Goal: Task Accomplishment & Management: Complete application form

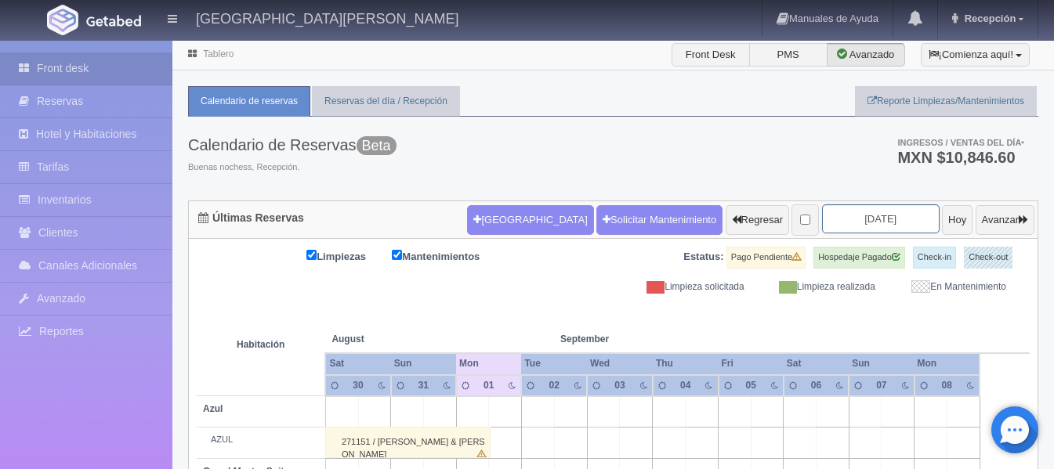
click at [861, 214] on input "[DATE]" at bounding box center [881, 219] width 118 height 29
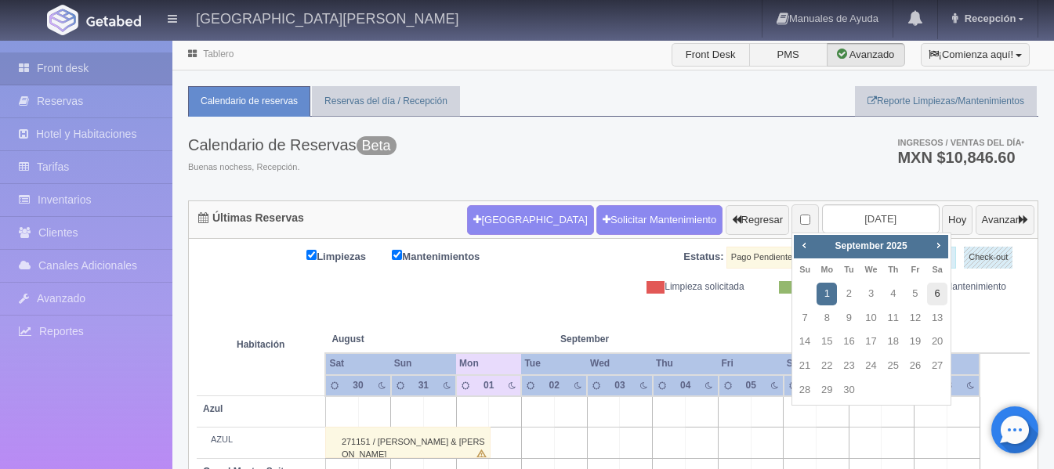
click at [941, 286] on link "6" at bounding box center [937, 294] width 20 height 23
type input "[DATE]"
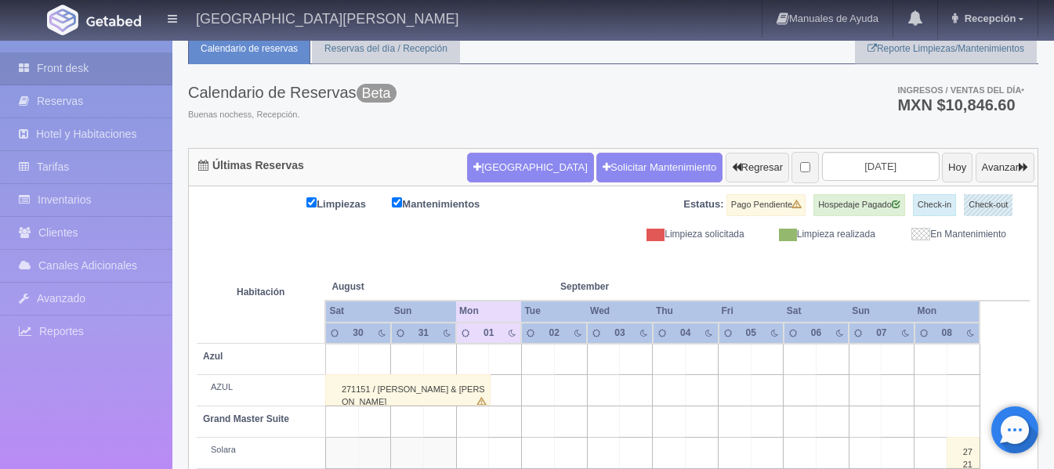
scroll to position [146, 0]
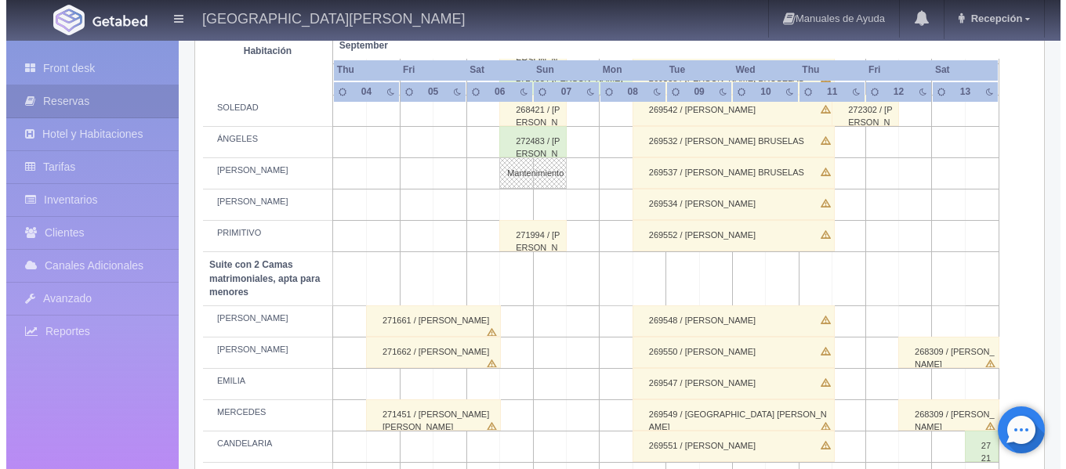
scroll to position [941, 0]
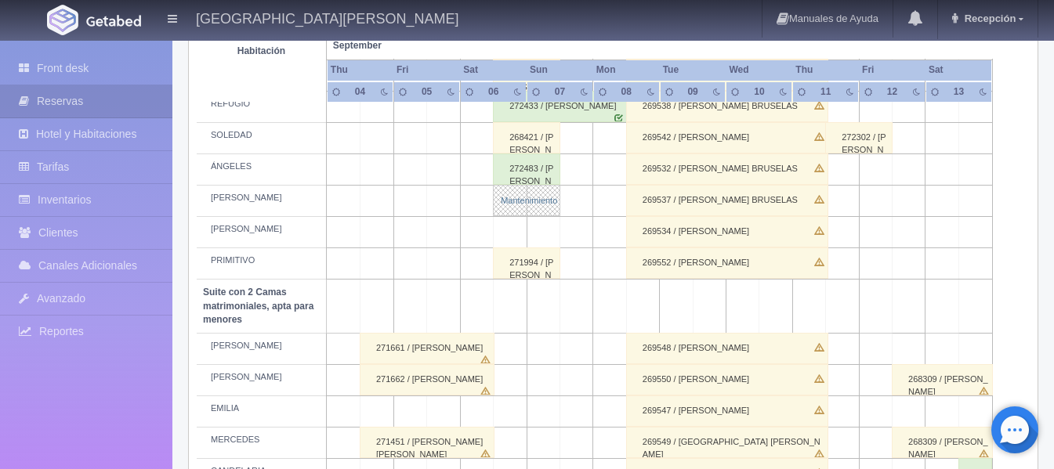
click at [517, 208] on link "Mantenimiento" at bounding box center [526, 200] width 67 height 31
select select "Mantenimiento"
select select "1921_HUMBERTO"
type input "[DATE]"
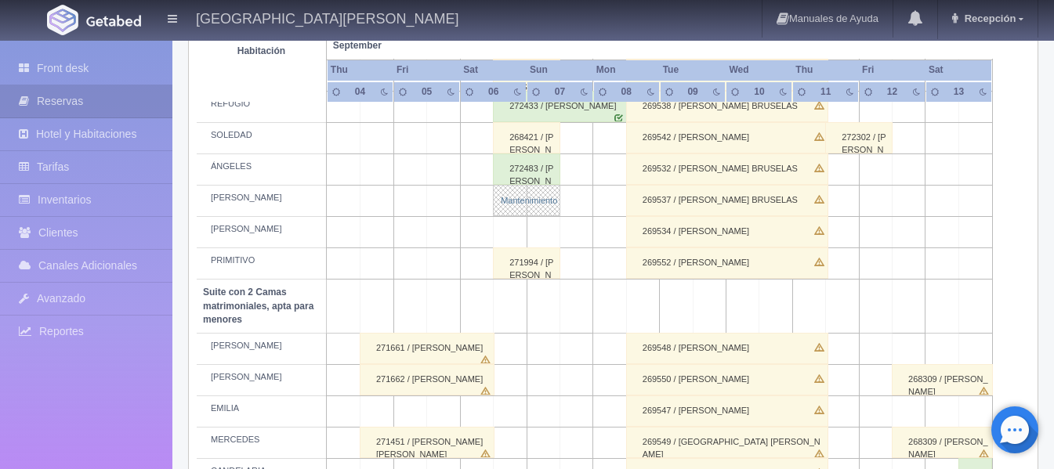
type textarea "Rodolfo"
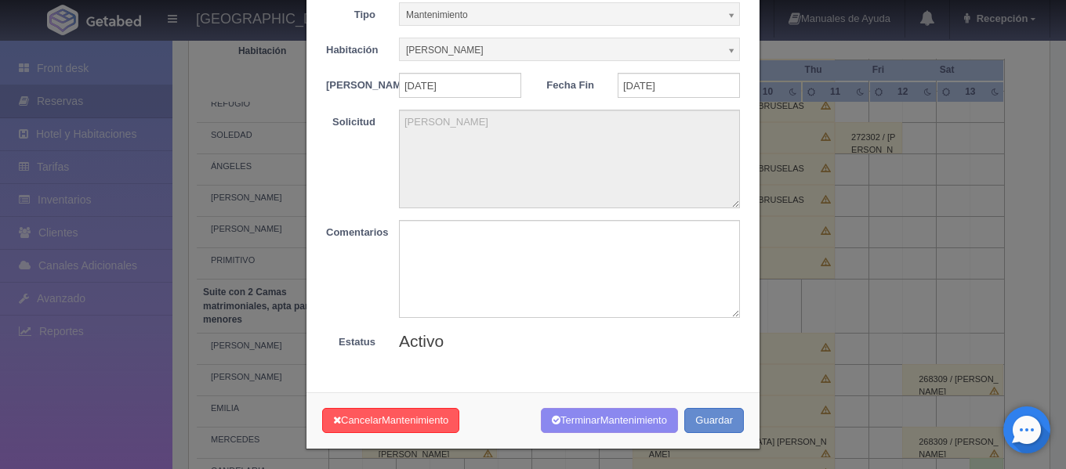
scroll to position [92, 0]
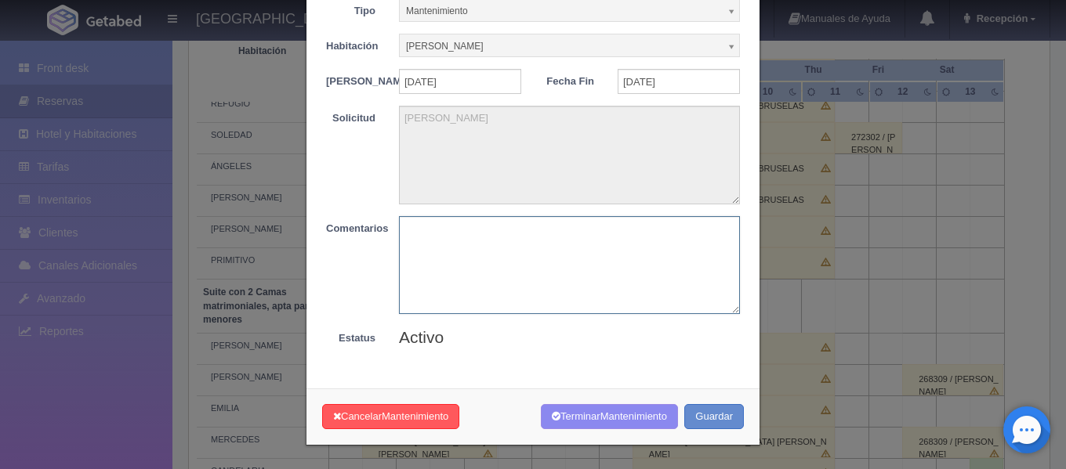
click at [461, 243] on textarea at bounding box center [569, 265] width 341 height 98
type textarea "registro completo"
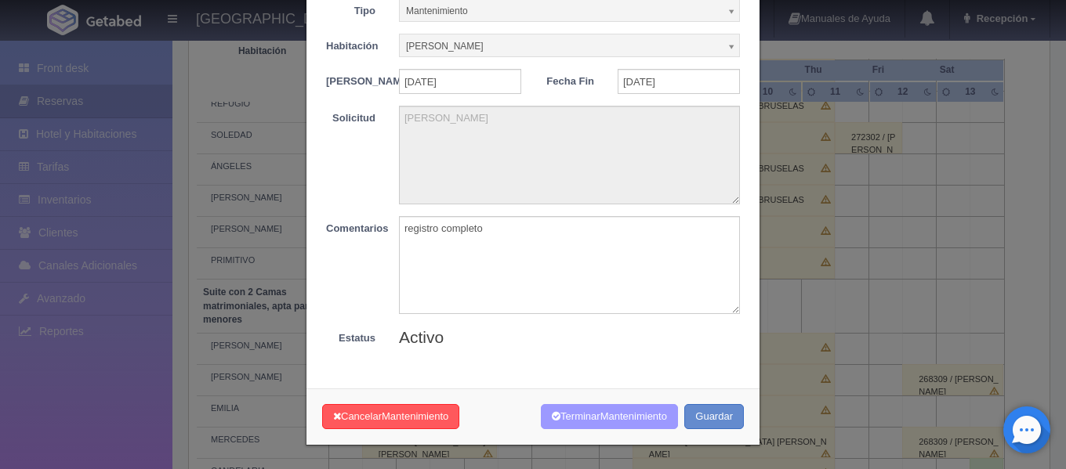
click at [607, 415] on span "Mantenimiento" at bounding box center [633, 417] width 67 height 12
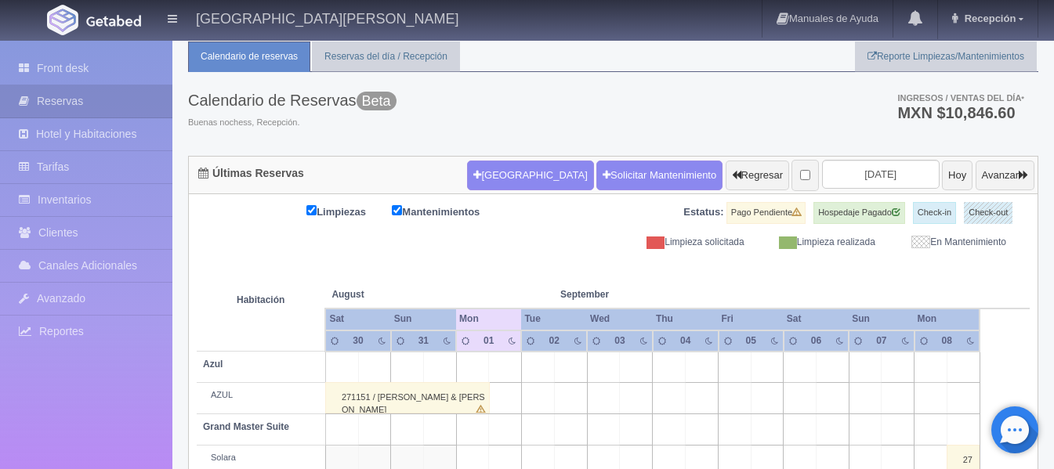
scroll to position [38, 0]
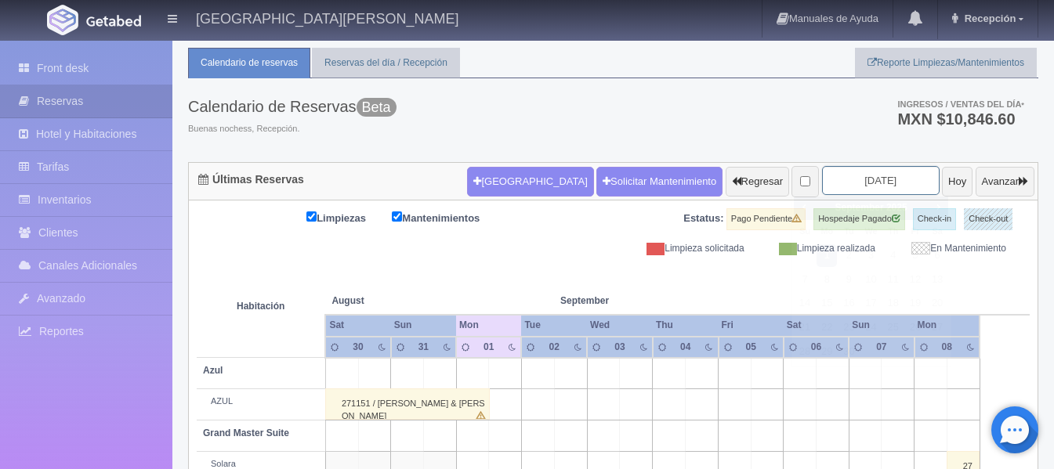
click at [874, 190] on input "2025-09-01" at bounding box center [881, 180] width 118 height 29
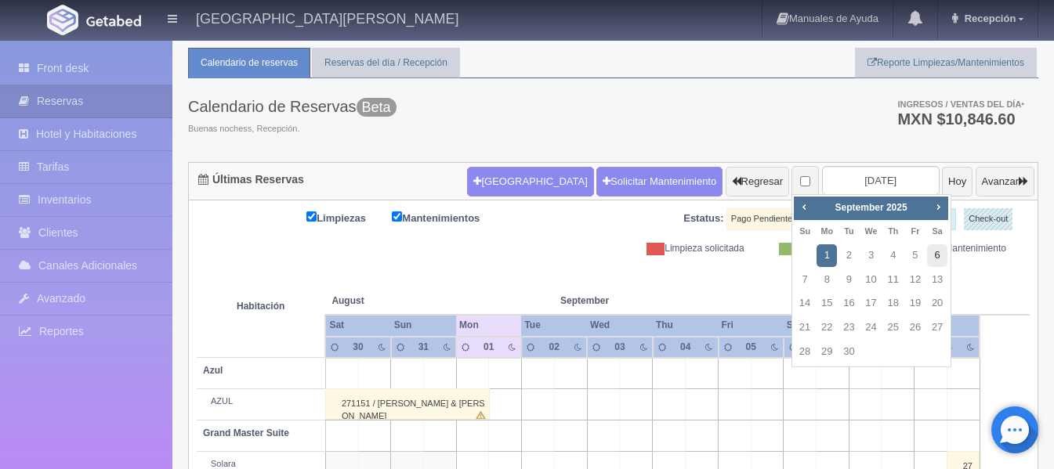
click at [937, 250] on link "6" at bounding box center [937, 256] width 20 height 23
type input "[DATE]"
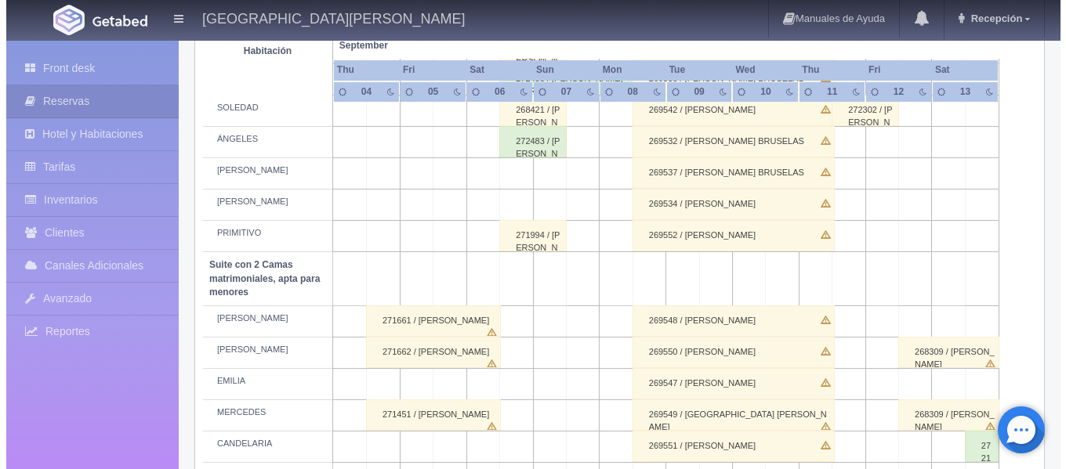
scroll to position [941, 0]
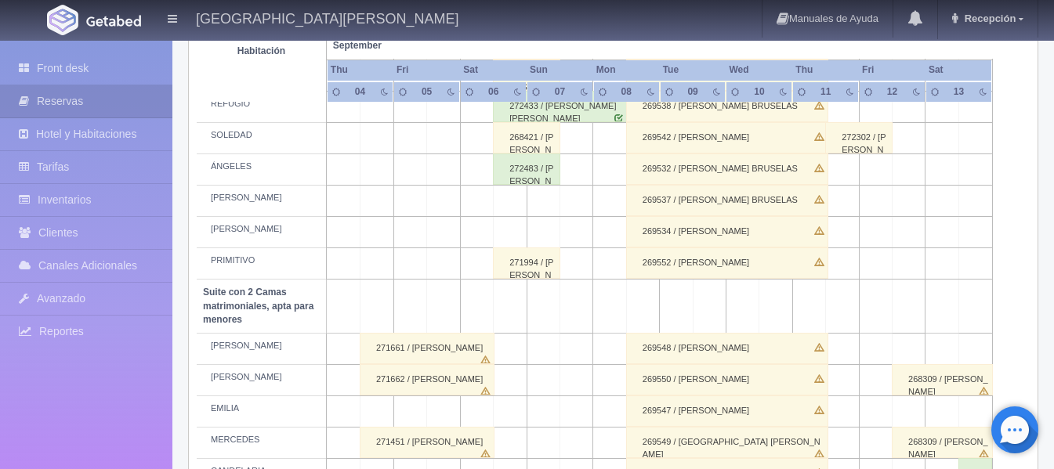
click at [511, 198] on td at bounding box center [510, 201] width 33 height 31
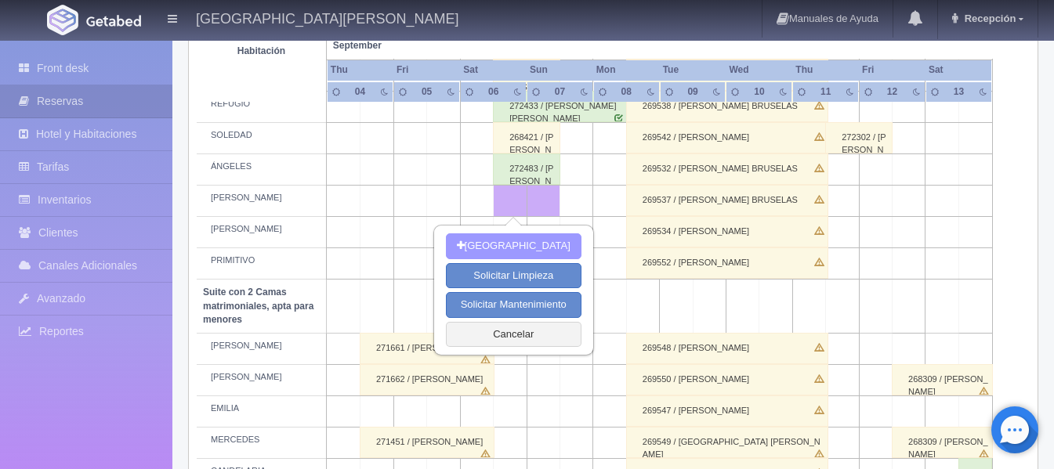
click at [524, 241] on button "[GEOGRAPHIC_DATA]" at bounding box center [514, 247] width 136 height 26
type input "06-09-2025"
type input "07-09-2025"
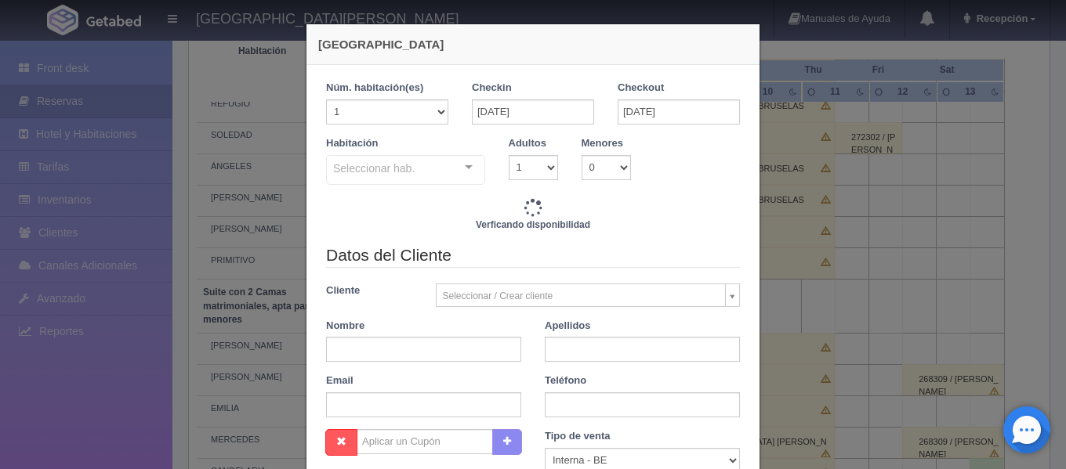
checkbox input "false"
type input "4760.00"
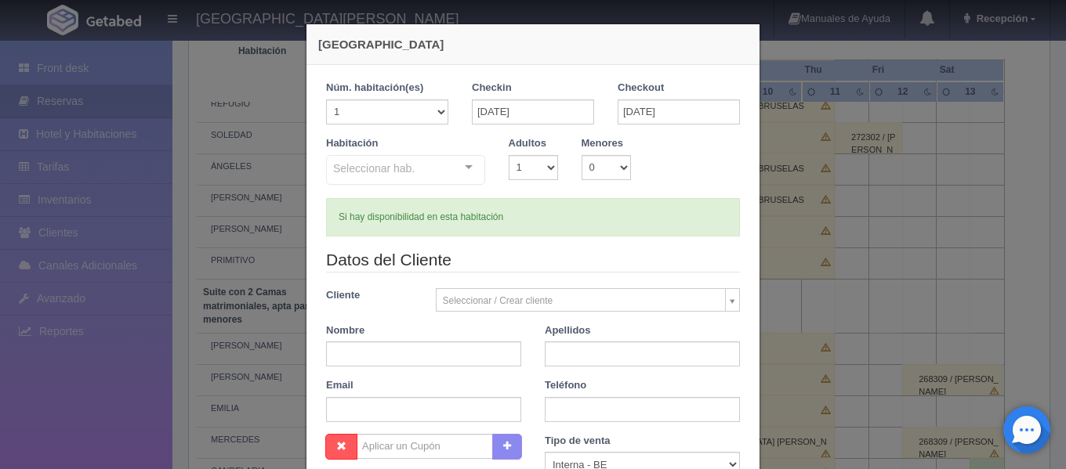
checkbox input "false"
click at [539, 173] on select "1 2 3 4 5 6 7 8 9 10" at bounding box center [533, 167] width 49 height 25
select select "2"
click at [509, 155] on select "1 2 3 4 5 6 7 8 9 10" at bounding box center [533, 167] width 49 height 25
checkbox input "false"
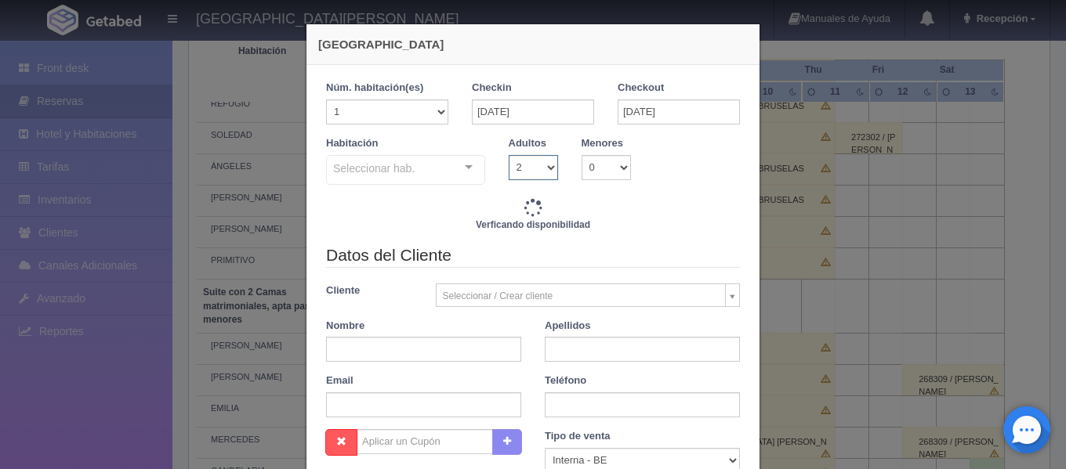
type input "4760.00"
checkbox input "false"
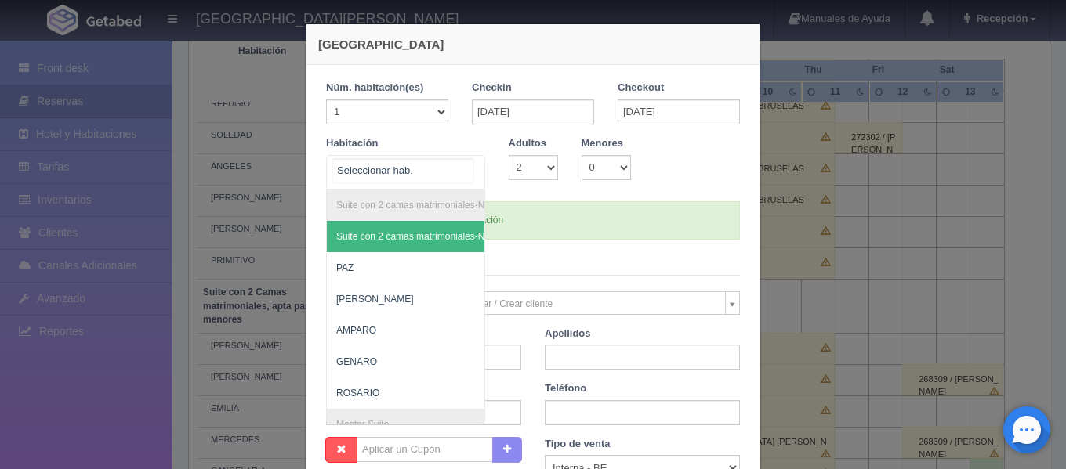
click at [445, 161] on div at bounding box center [405, 172] width 159 height 34
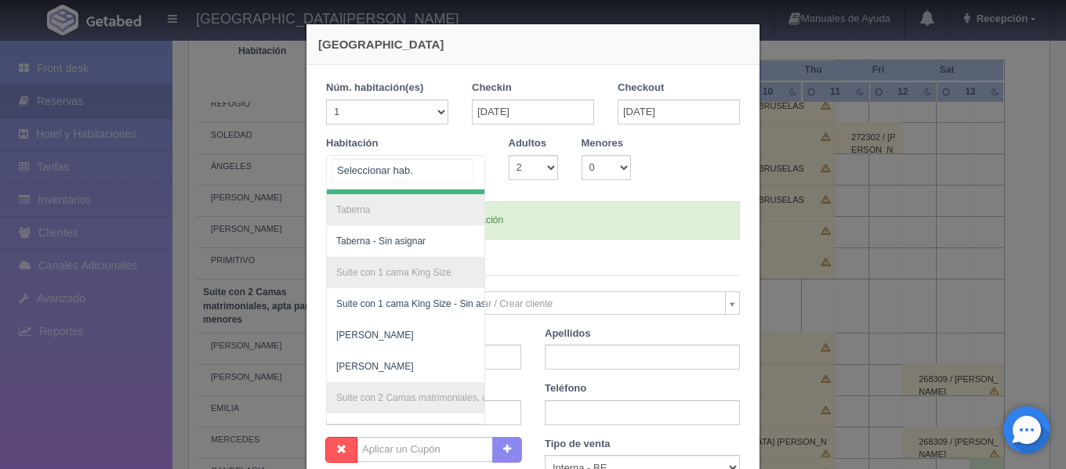
scroll to position [784, 0]
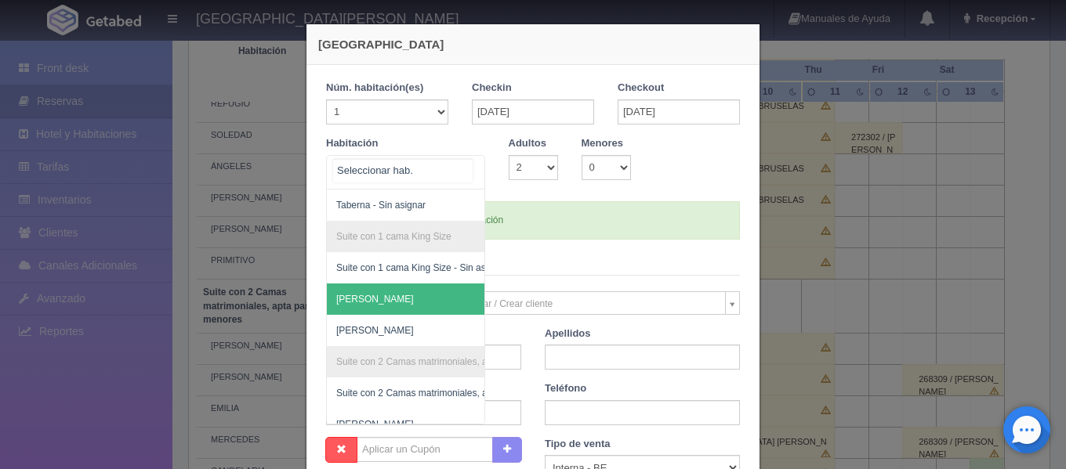
click at [382, 291] on span "[PERSON_NAME]" at bounding box center [482, 299] width 310 height 31
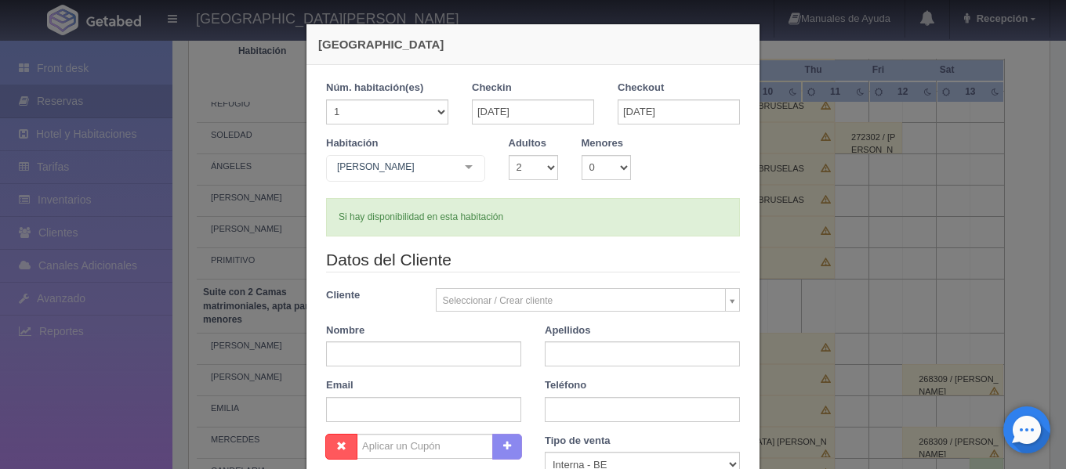
checkbox input "false"
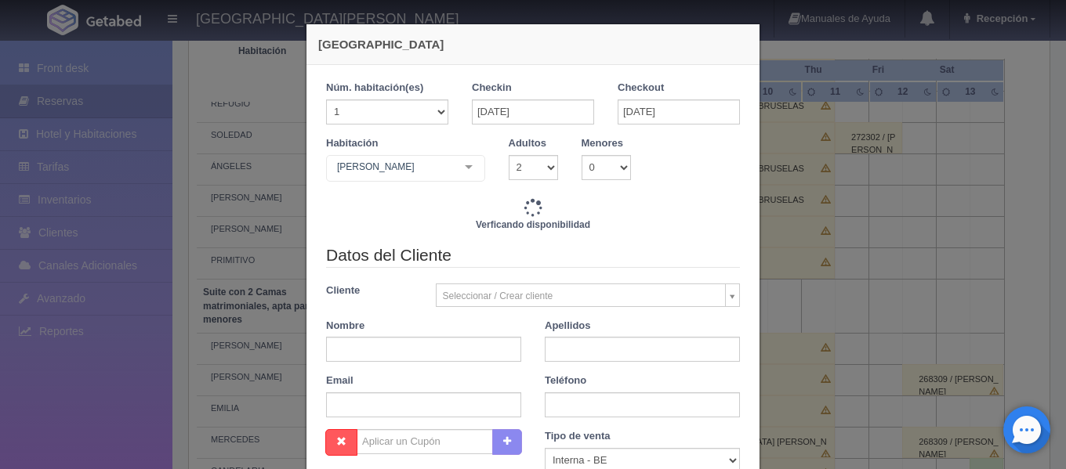
type input "4760.00"
checkbox input "false"
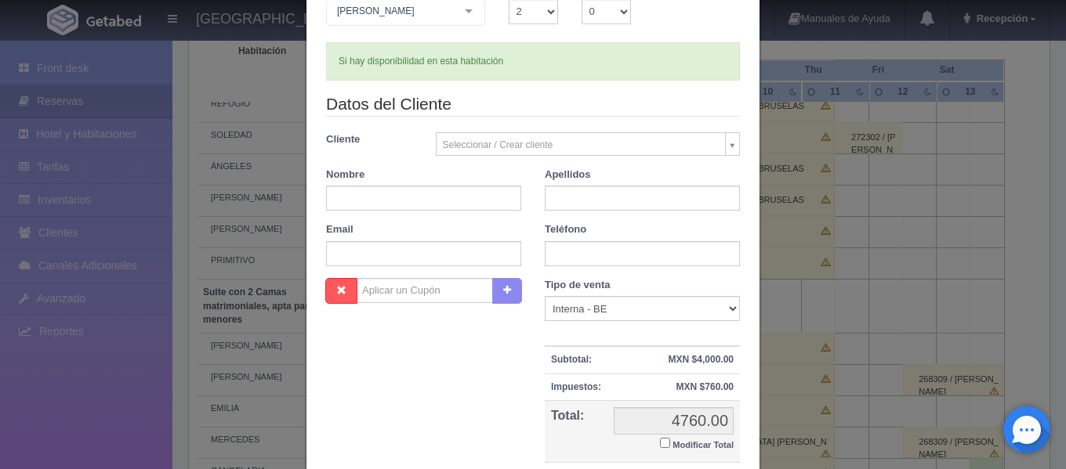
scroll to position [157, 0]
click at [459, 206] on input "text" at bounding box center [423, 197] width 195 height 25
drag, startPoint x: 733, startPoint y: 153, endPoint x: 678, endPoint y: 169, distance: 57.3
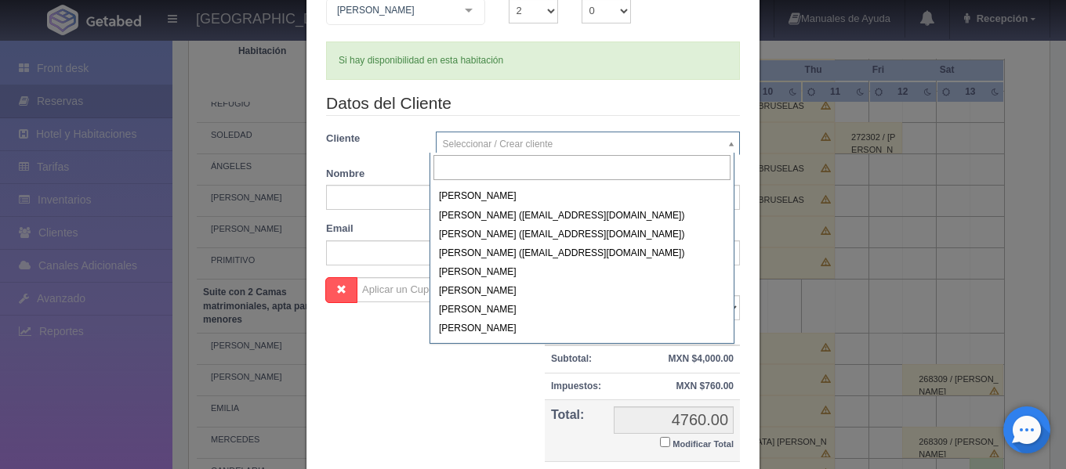
scroll to position [7960, 0]
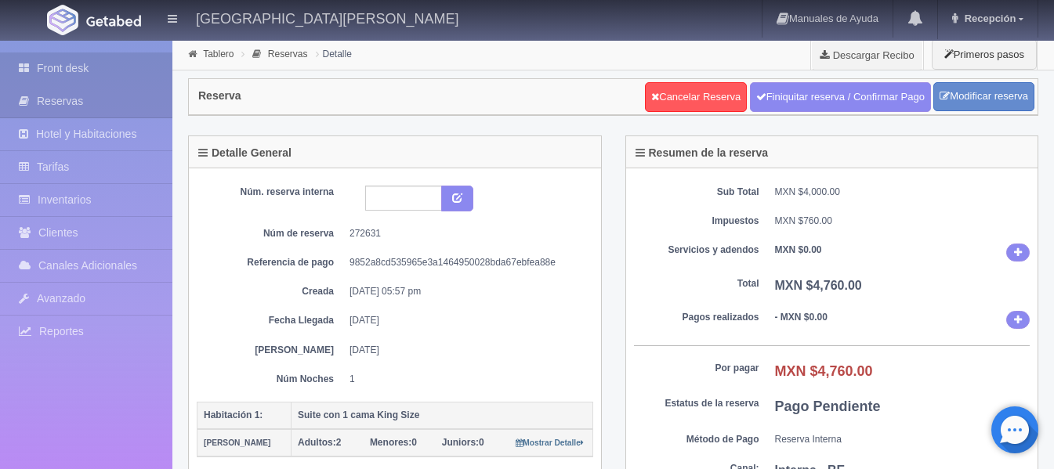
click at [122, 67] on link "Front desk" at bounding box center [86, 69] width 172 height 32
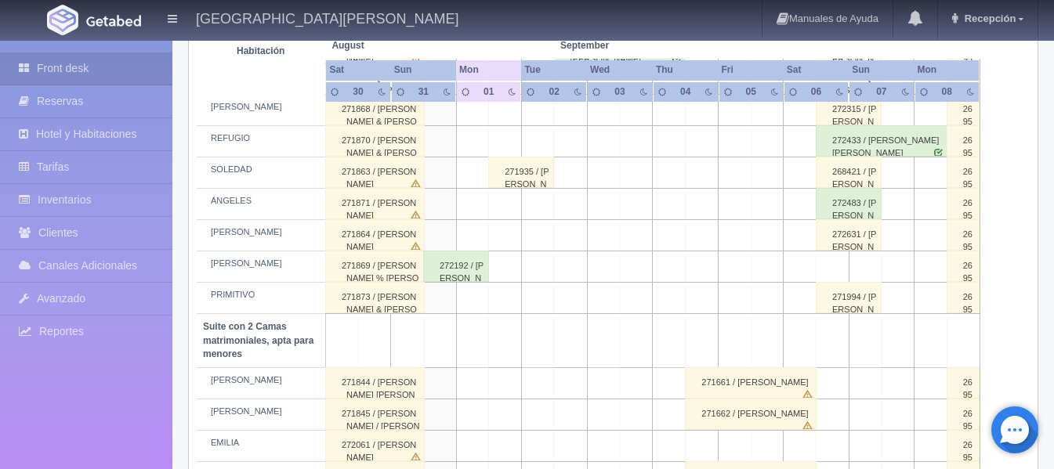
scroll to position [875, 0]
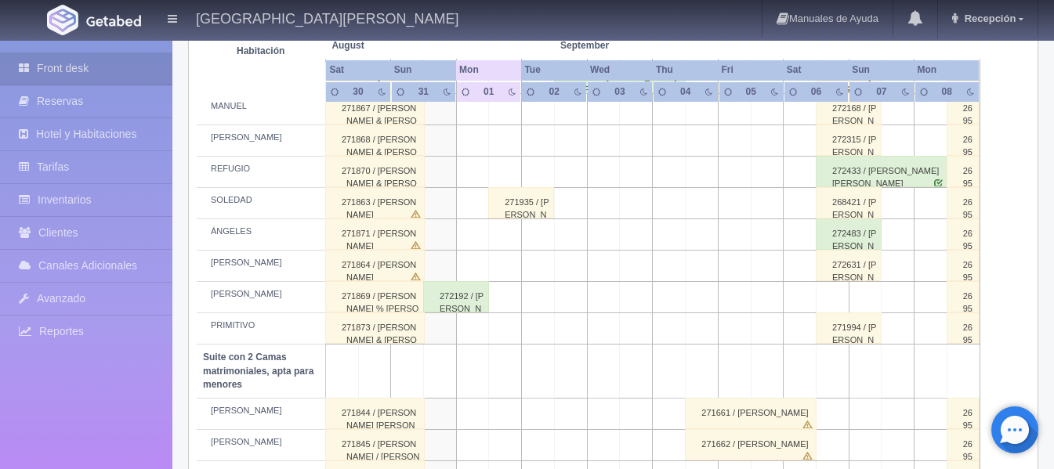
click at [859, 275] on div "272631 / [PERSON_NAME]" at bounding box center [849, 265] width 66 height 31
